Goal: Transaction & Acquisition: Purchase product/service

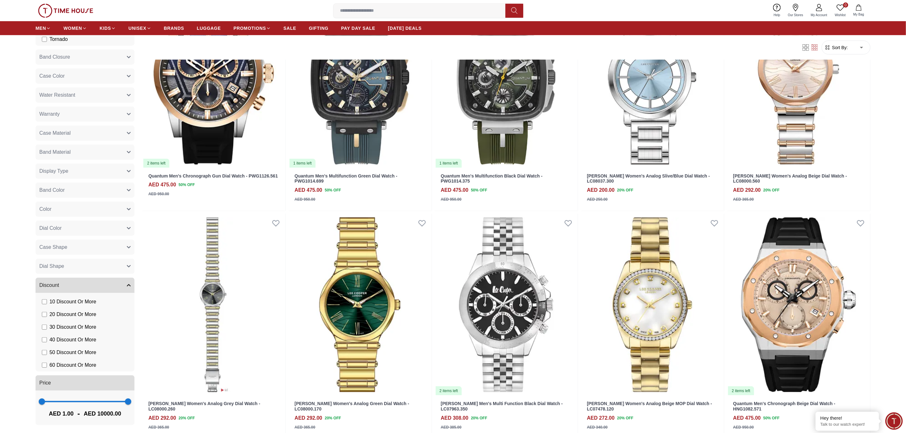
scroll to position [381, 0]
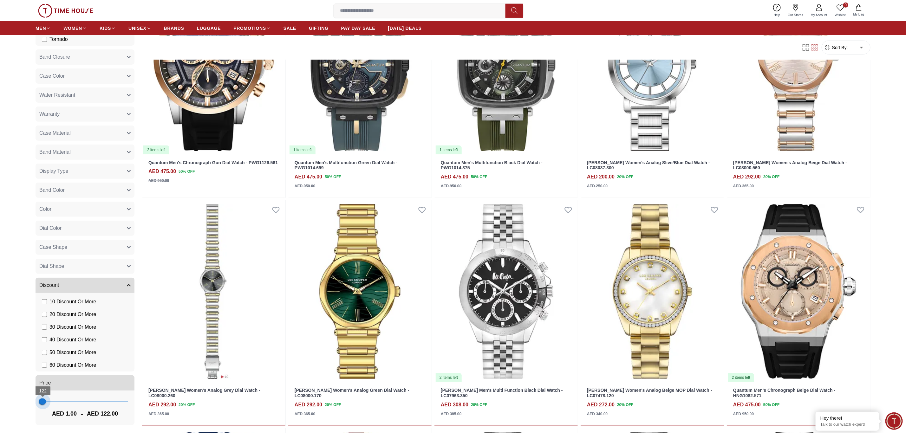
type input "**"
drag, startPoint x: 120, startPoint y: 403, endPoint x: 42, endPoint y: 404, distance: 77.7
click at [42, 404] on span "42" at bounding box center [42, 402] width 6 height 6
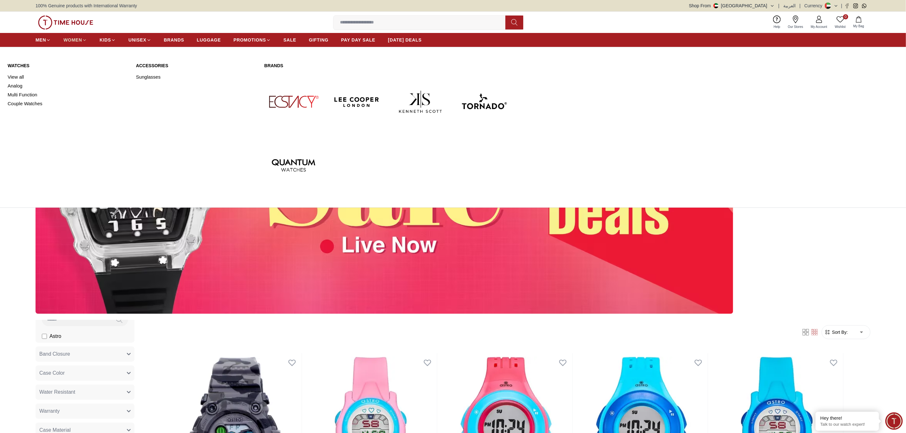
click at [78, 42] on span "WOMEN" at bounding box center [72, 40] width 19 height 6
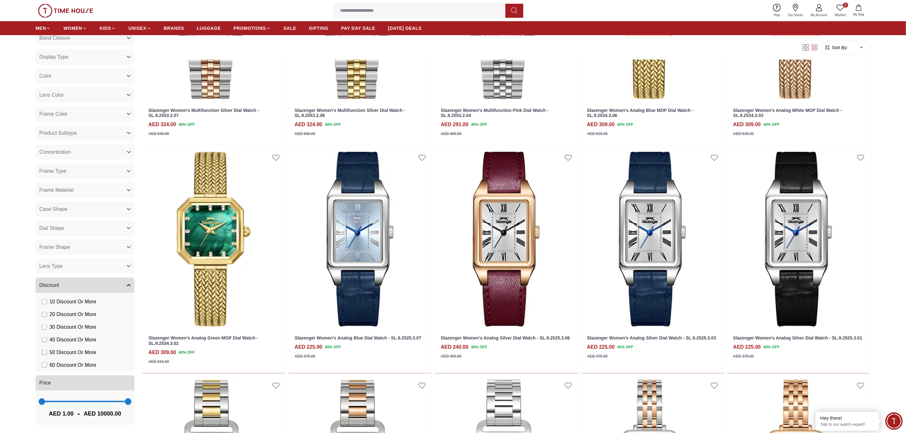
scroll to position [286, 0]
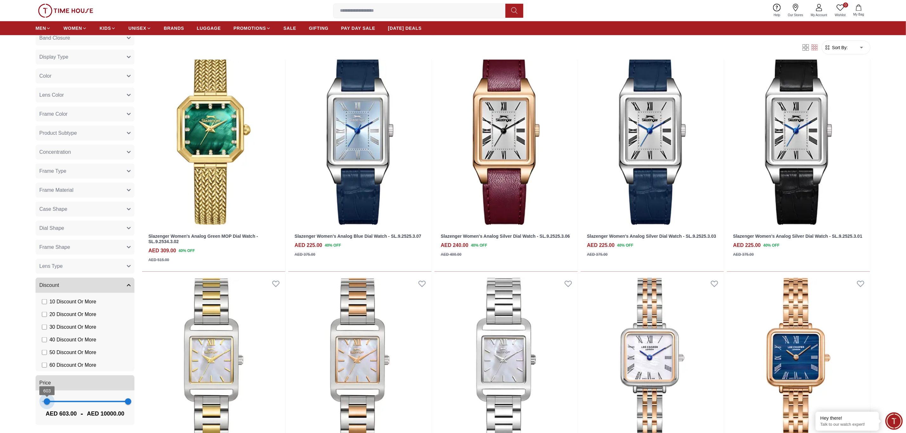
click at [47, 402] on span "603" at bounding box center [47, 402] width 6 height 6
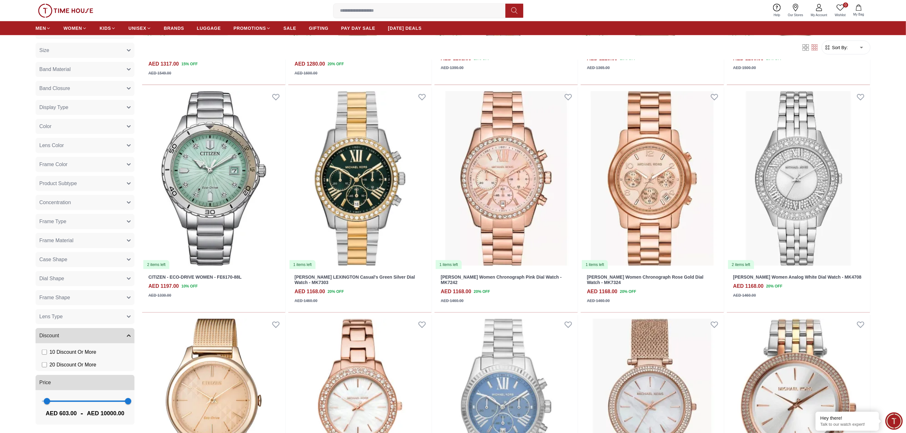
scroll to position [571, 0]
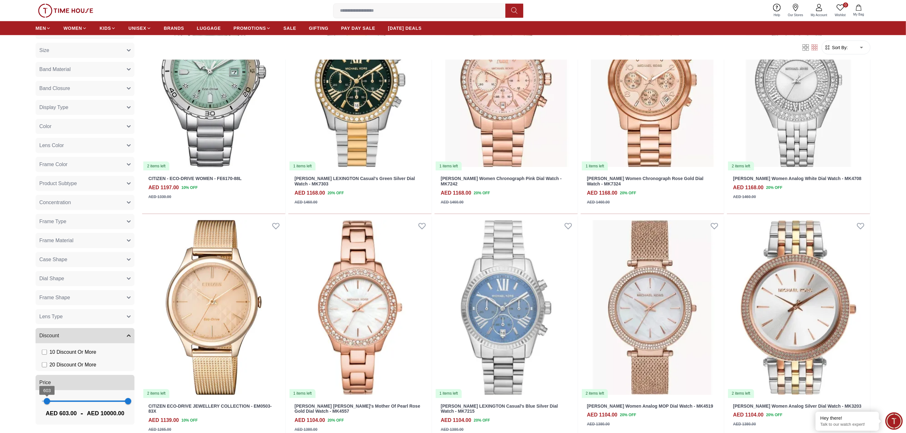
type input "*"
drag, startPoint x: 48, startPoint y: 402, endPoint x: 17, endPoint y: 397, distance: 31.1
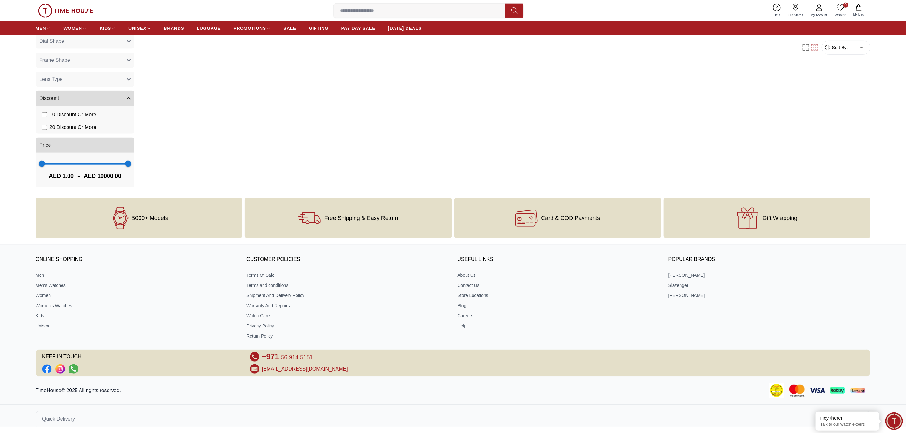
scroll to position [274, 0]
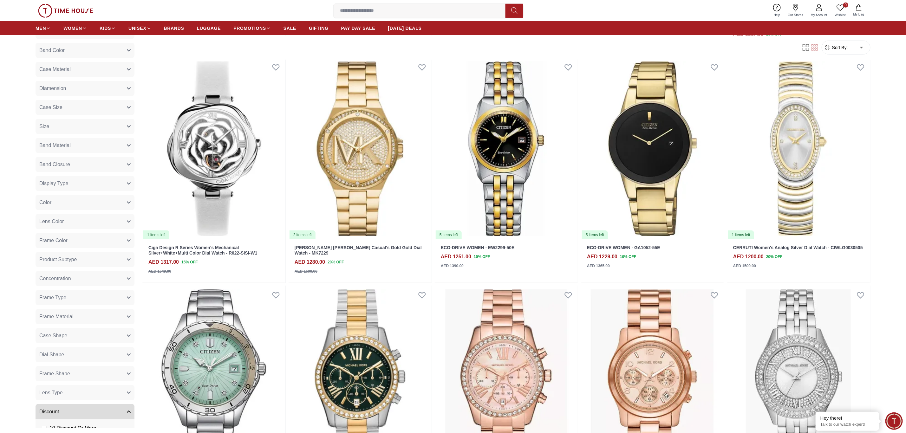
scroll to position [417, 0]
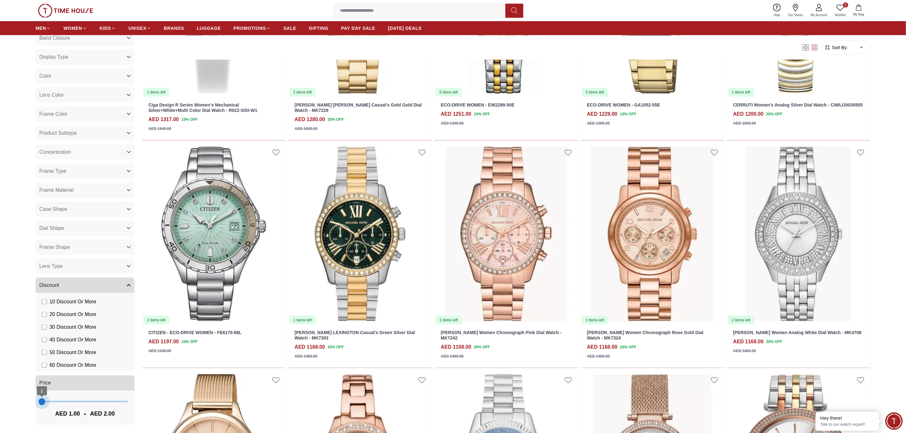
type input "**"
drag, startPoint x: 118, startPoint y: 404, endPoint x: 42, endPoint y: 403, distance: 75.8
click at [42, 403] on span "42" at bounding box center [42, 402] width 6 height 6
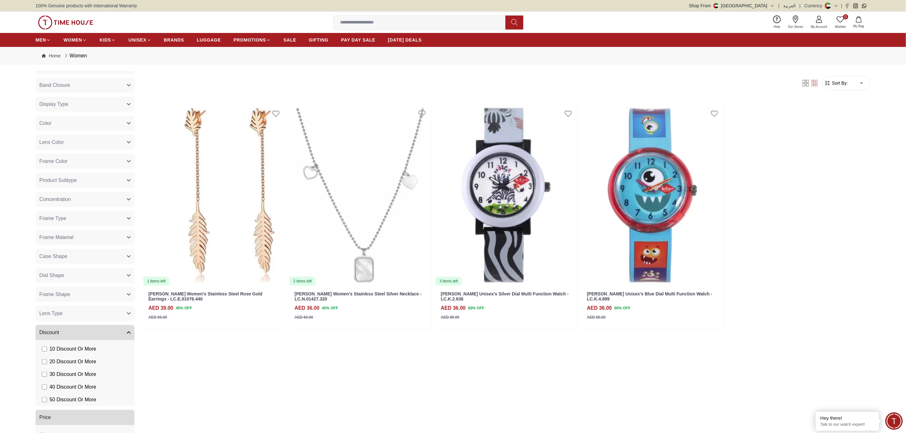
scroll to position [341, 0]
